Goal: Information Seeking & Learning: Learn about a topic

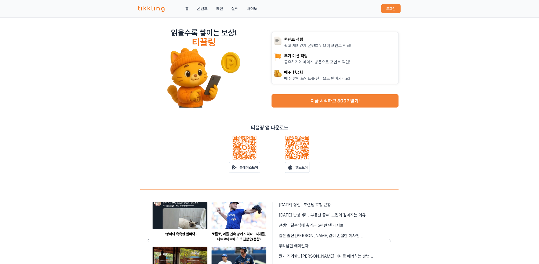
click at [386, 12] on button "로그인" at bounding box center [390, 8] width 19 height 9
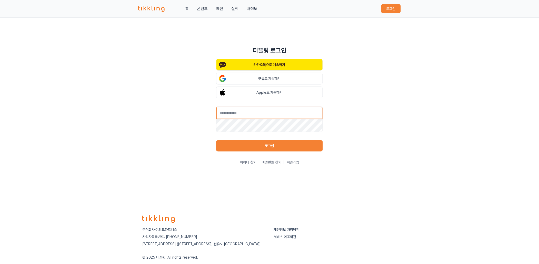
click at [258, 114] on input "text" at bounding box center [269, 112] width 107 height 13
type input "**********"
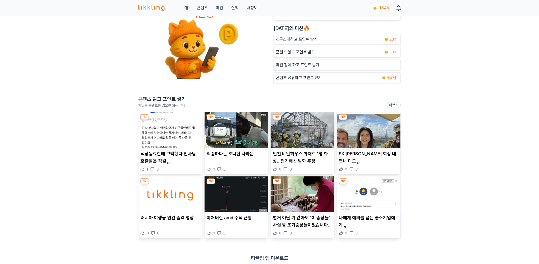
scroll to position [36, 0]
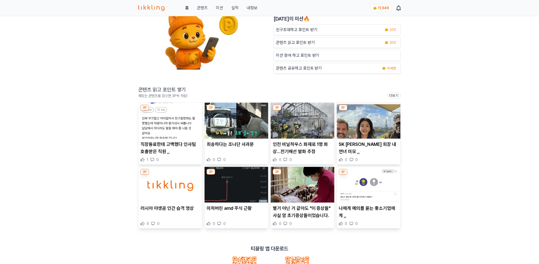
click at [166, 123] on img at bounding box center [170, 121] width 64 height 36
click at [230, 126] on img at bounding box center [237, 121] width 64 height 36
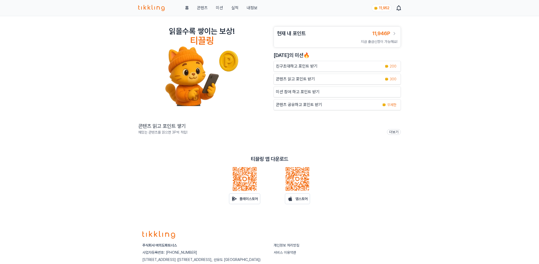
scroll to position [36, 0]
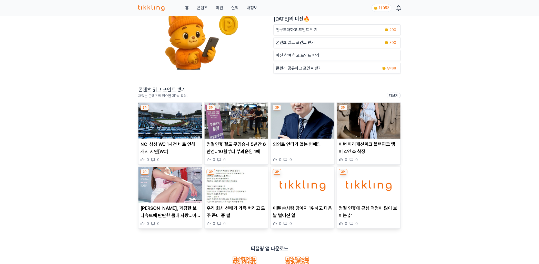
click at [172, 127] on img at bounding box center [170, 121] width 64 height 36
click at [241, 129] on img at bounding box center [237, 121] width 64 height 36
click at [307, 122] on img at bounding box center [303, 121] width 64 height 36
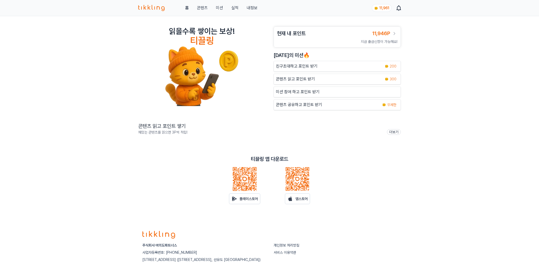
scroll to position [36, 0]
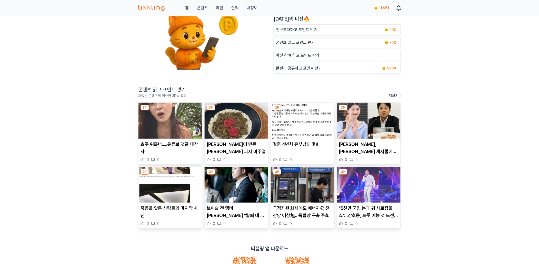
click at [362, 117] on img at bounding box center [369, 121] width 64 height 36
click at [165, 195] on img at bounding box center [170, 185] width 64 height 36
click at [233, 195] on img at bounding box center [237, 185] width 64 height 36
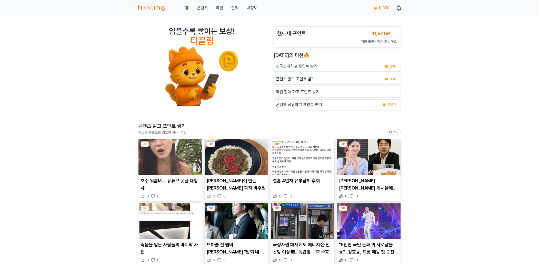
scroll to position [36, 0]
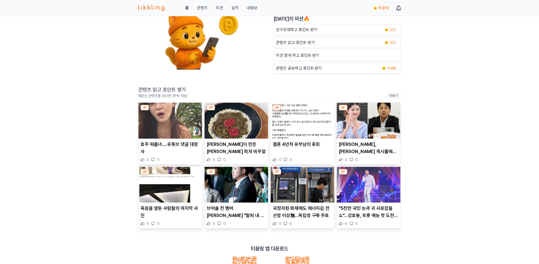
click at [293, 205] on p "국정자원 화재에도 에너지公 전산망 이상無…독립망 구축 주효" at bounding box center [302, 211] width 59 height 14
click at [366, 184] on img at bounding box center [369, 185] width 64 height 36
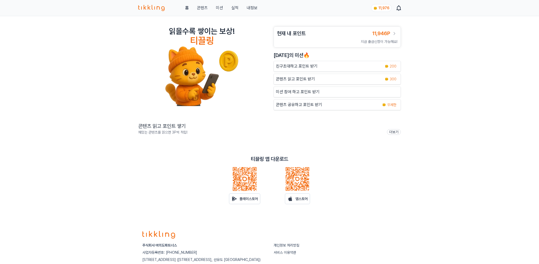
scroll to position [36, 0]
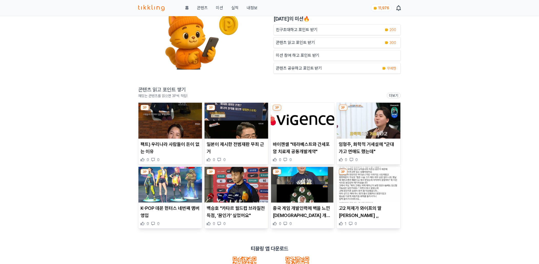
click at [234, 8] on link "실적" at bounding box center [234, 8] width 7 height 6
